Goal: Task Accomplishment & Management: Use online tool/utility

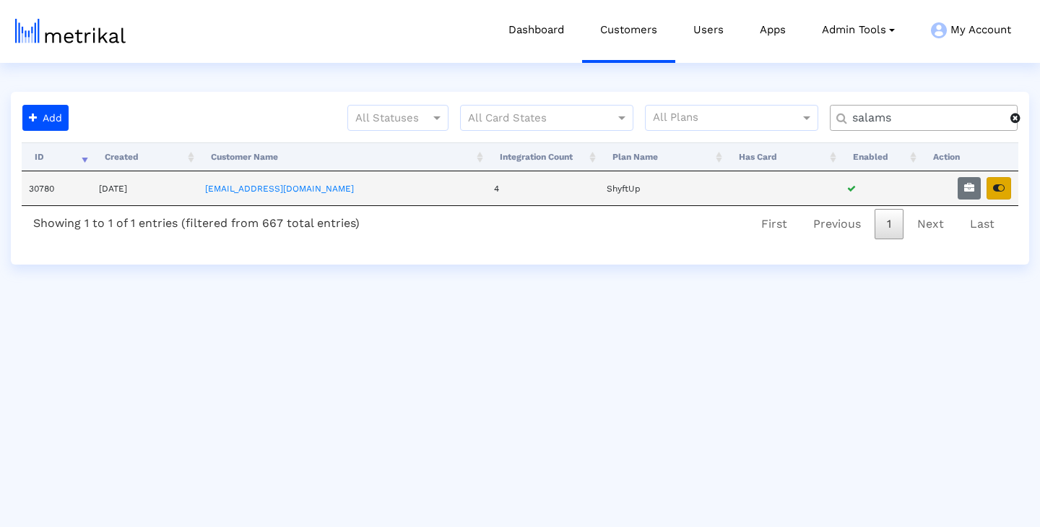
click at [1005, 189] on button "button" at bounding box center [999, 188] width 25 height 22
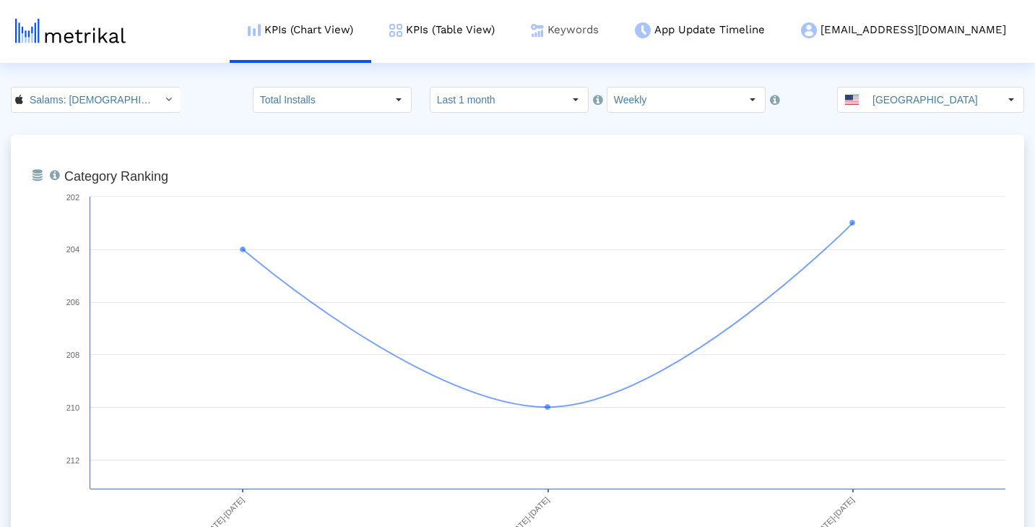
click at [617, 38] on link "Keywords" at bounding box center [565, 30] width 104 height 60
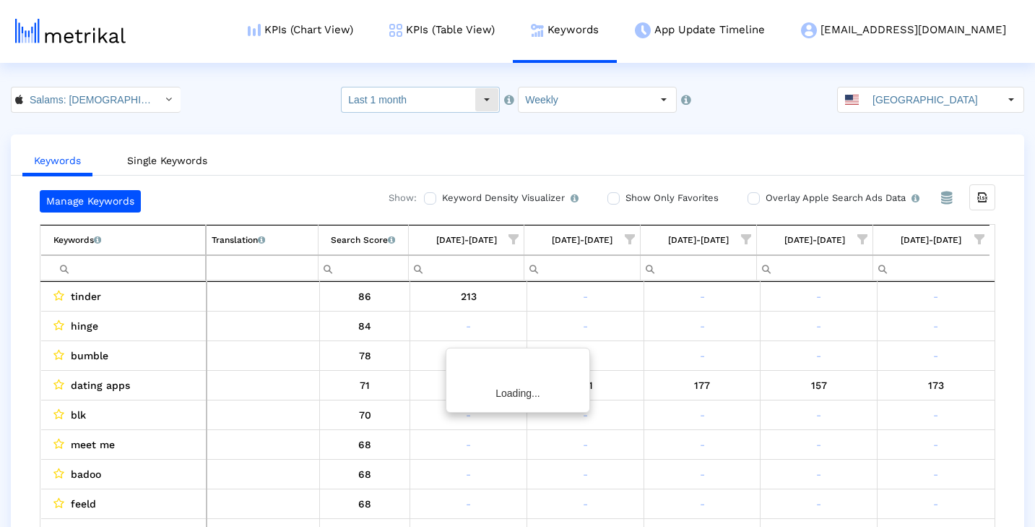
click at [489, 101] on div "Select" at bounding box center [486, 99] width 23 height 23
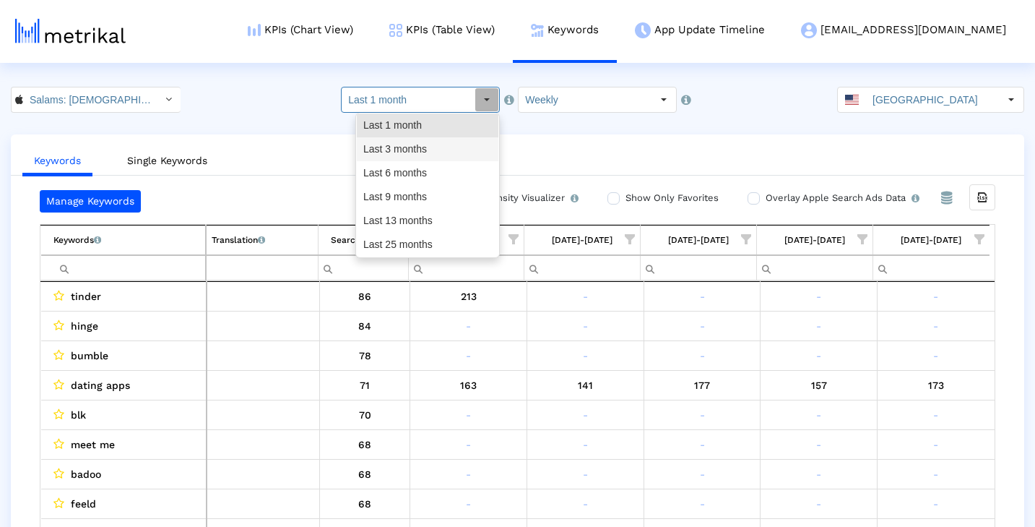
click at [433, 152] on div "Last 3 months" at bounding box center [428, 149] width 142 height 24
type input "Last 3 months"
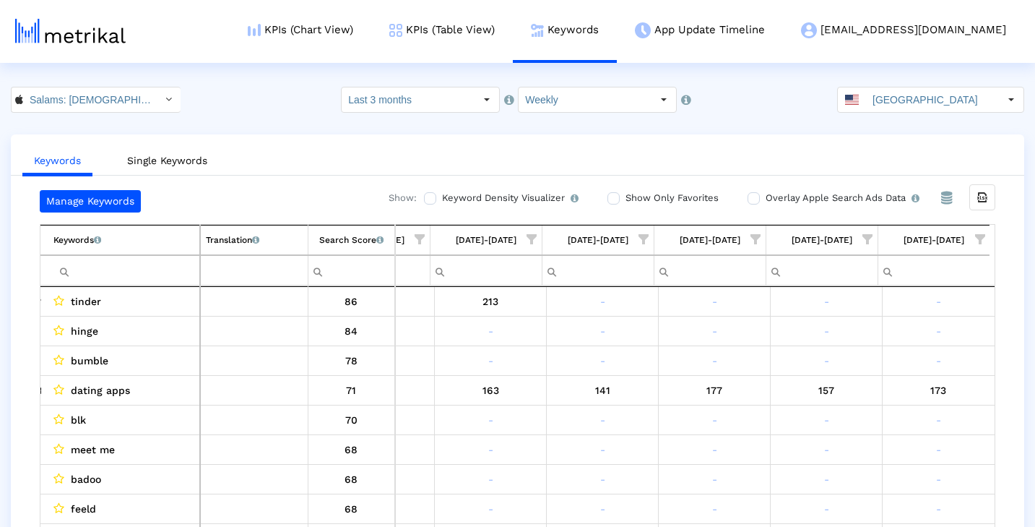
click at [979, 236] on span "Show filter options for column '08/31/25-09/06/25'" at bounding box center [980, 239] width 10 height 10
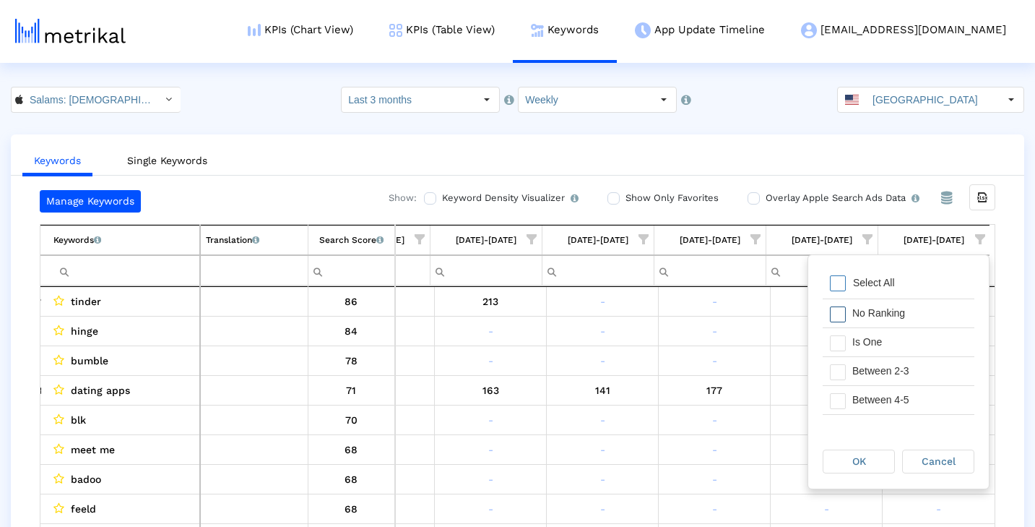
click at [879, 311] on div "No Ranking" at bounding box center [909, 313] width 129 height 28
click at [886, 373] on div "Between 2-3" at bounding box center [909, 371] width 129 height 28
click at [886, 397] on div "Between 4-5" at bounding box center [909, 400] width 129 height 28
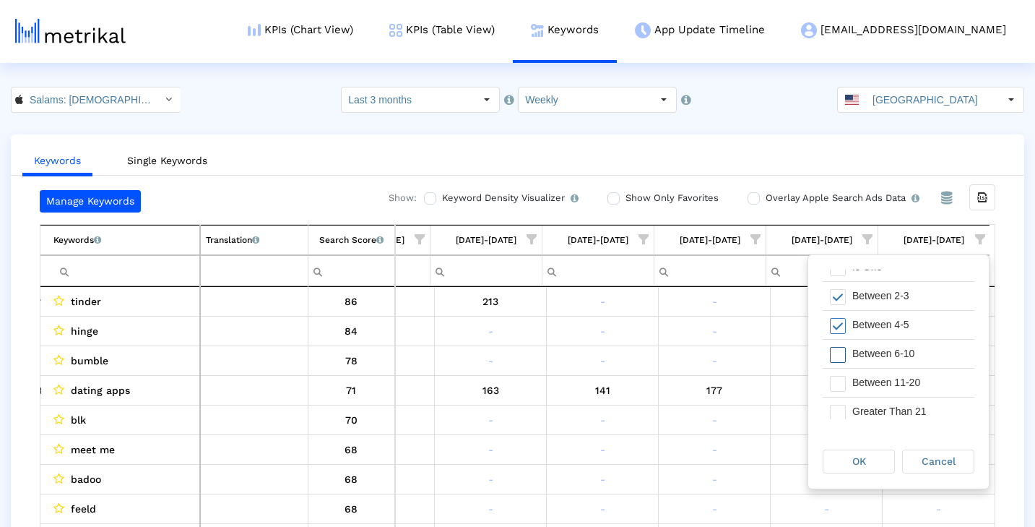
click at [893, 354] on div "Between 6-10" at bounding box center [909, 353] width 129 height 28
click at [893, 381] on div "Between 11-20" at bounding box center [909, 382] width 129 height 28
click at [887, 401] on div "Greater Than 21" at bounding box center [909, 405] width 129 height 28
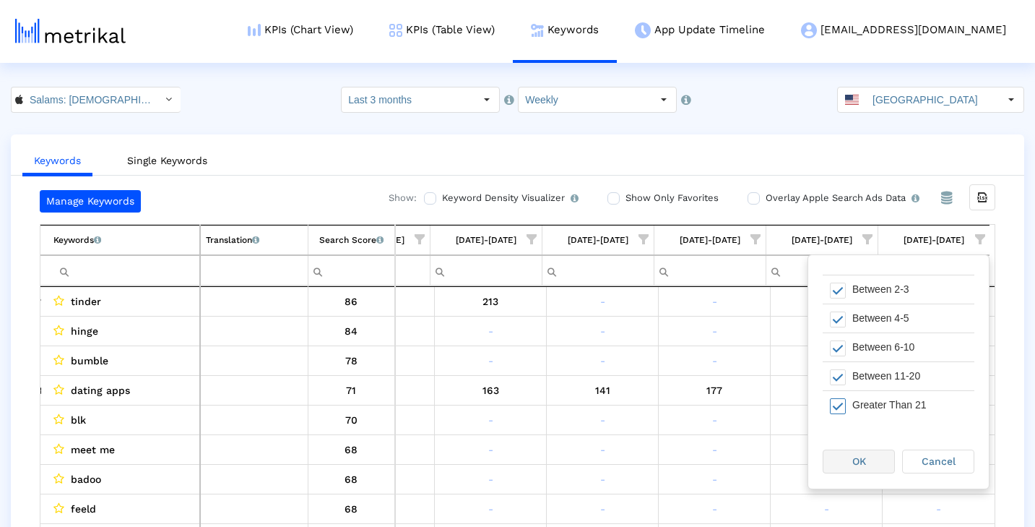
click at [869, 459] on div "OK" at bounding box center [858, 461] width 71 height 22
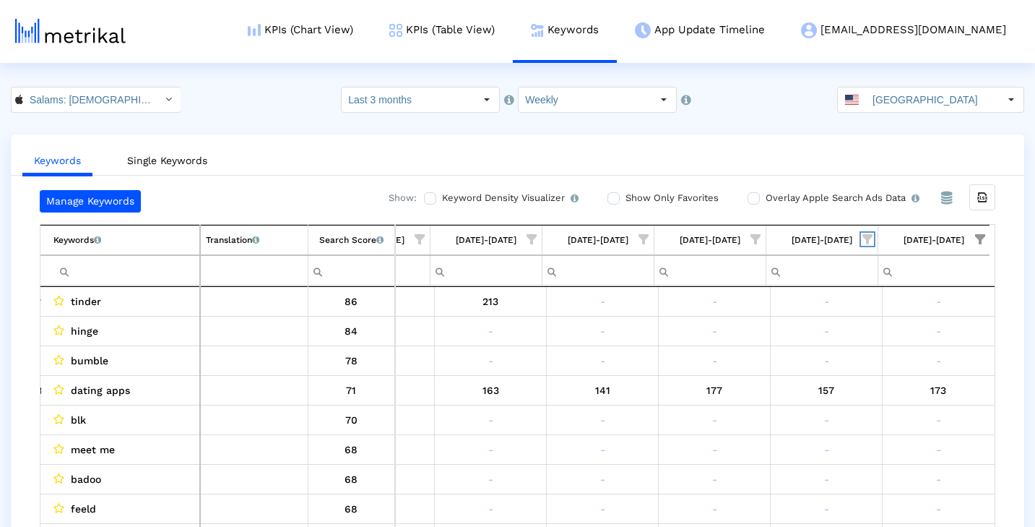
click at [868, 237] on span "Show filter options for column '08/24/25-08/30/25'" at bounding box center [867, 239] width 10 height 10
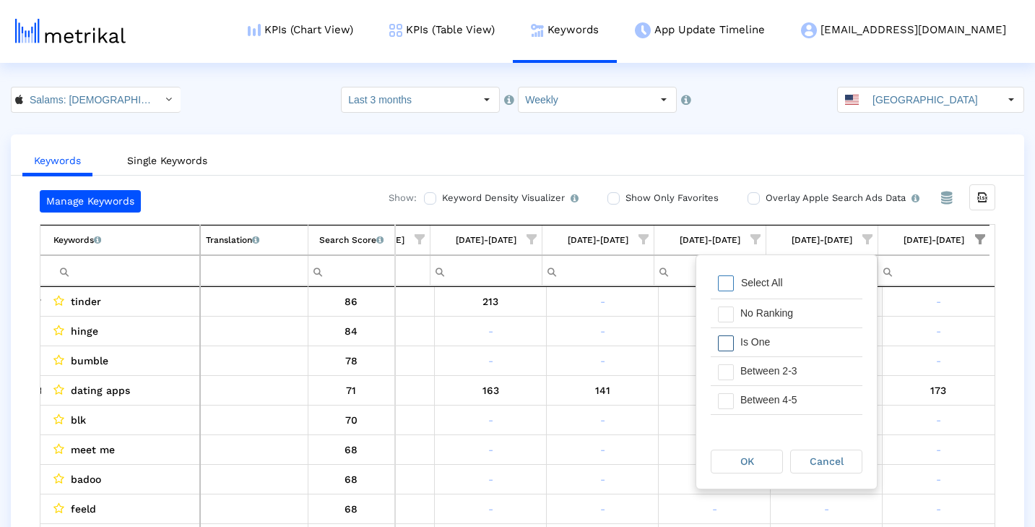
click at [792, 342] on div "Is One" at bounding box center [797, 342] width 129 height 28
click at [766, 459] on div "OK" at bounding box center [746, 461] width 71 height 22
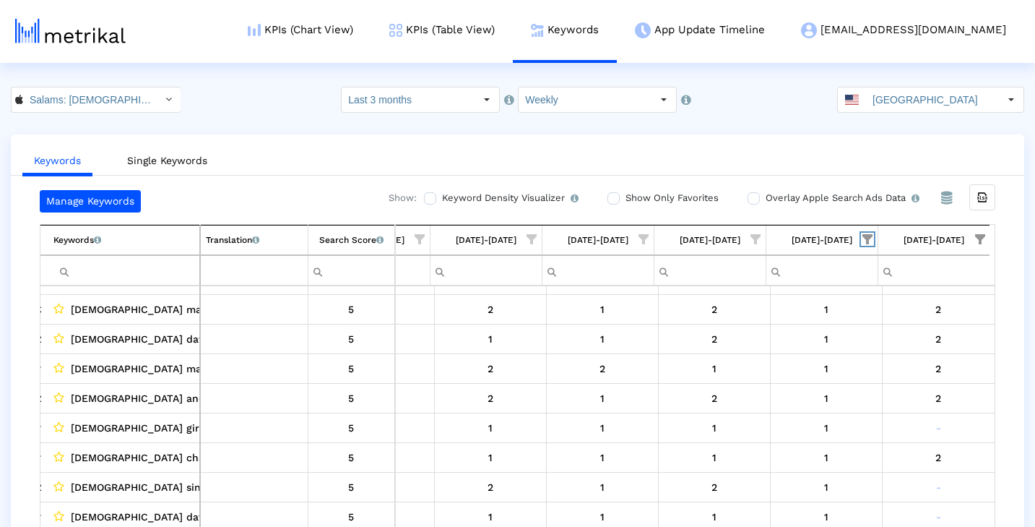
scroll to position [0, 0]
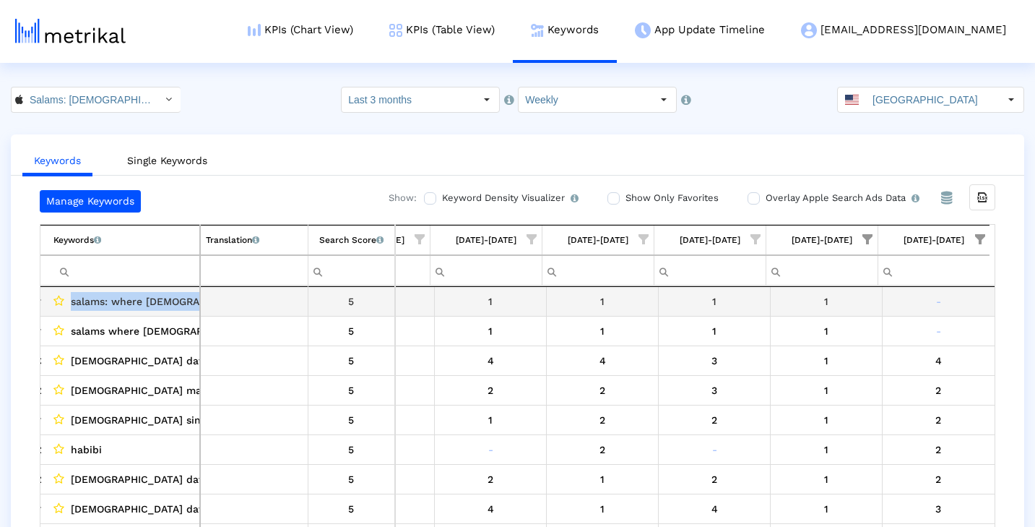
drag, startPoint x: 71, startPoint y: 300, endPoint x: 207, endPoint y: 298, distance: 135.8
click at [207, 299] on tr "salams: where [DEMOGRAPHIC_DATA] meet 5" at bounding box center [515, 302] width 948 height 30
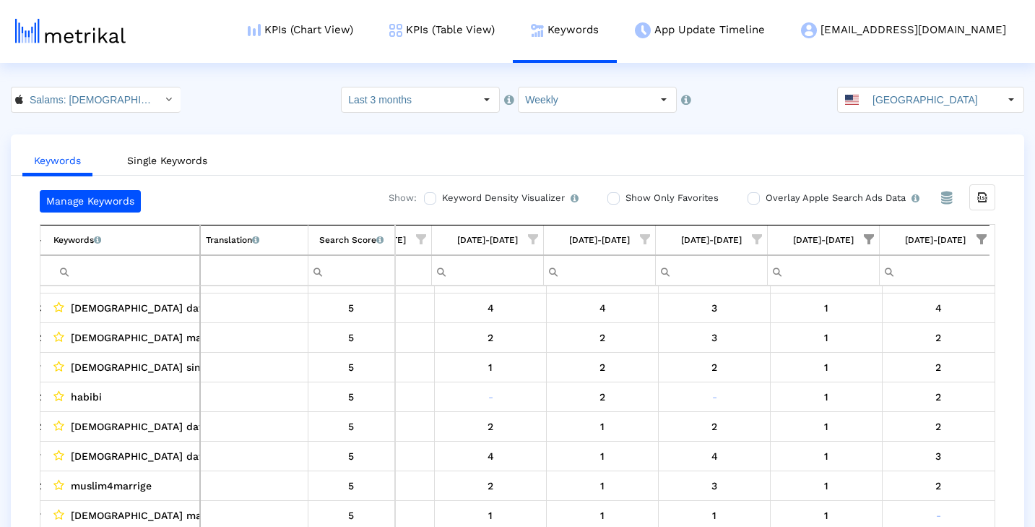
scroll to position [57, 0]
